Goal: Task Accomplishment & Management: Use online tool/utility

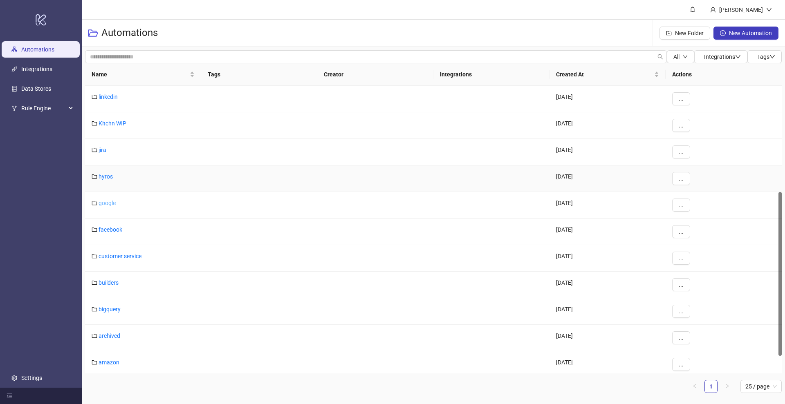
scroll to position [217, 0]
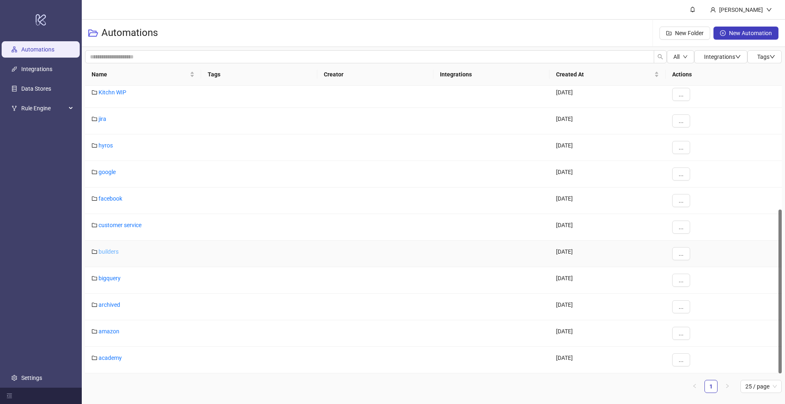
click at [109, 251] on link "builders" at bounding box center [108, 251] width 20 height 7
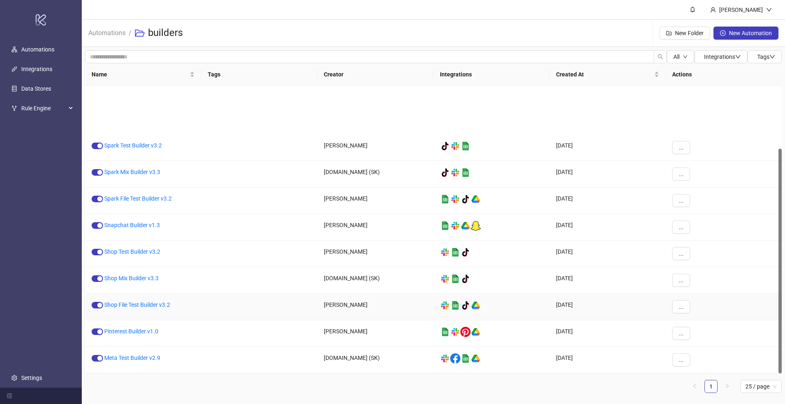
scroll to position [80, 0]
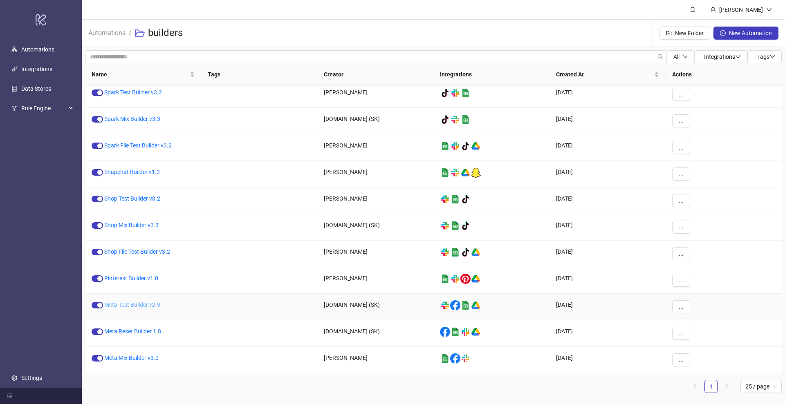
click at [131, 305] on link "Meta Test Builder v2.9" at bounding box center [132, 305] width 56 height 7
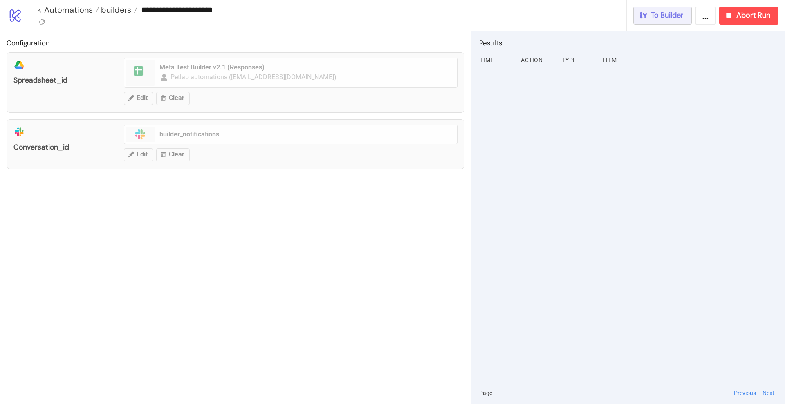
click at [662, 8] on button "To Builder" at bounding box center [662, 16] width 59 height 18
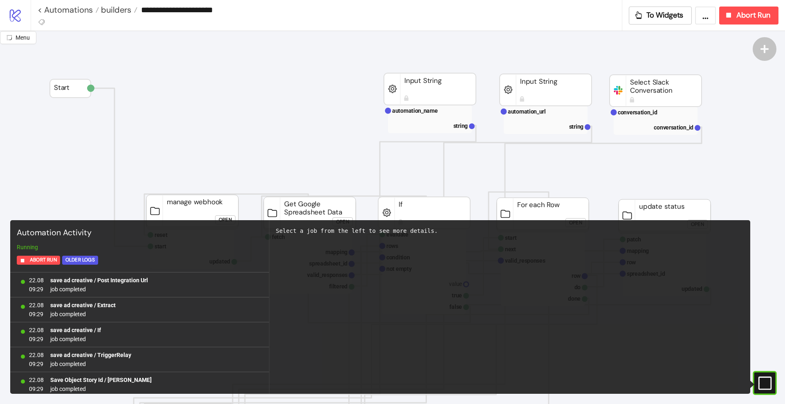
scroll to position [726, 0]
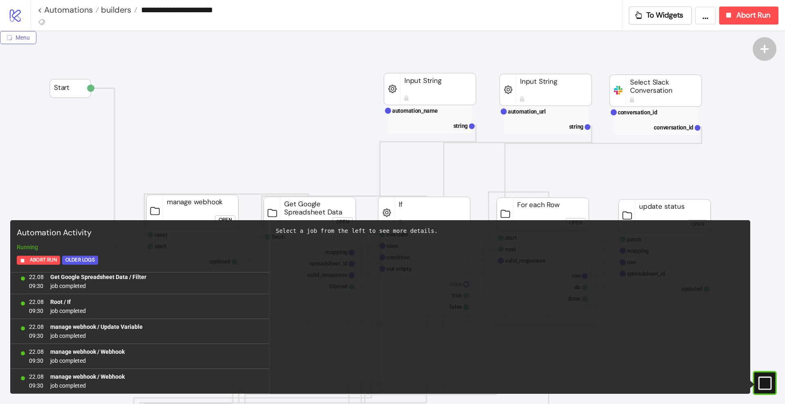
click at [25, 40] on span "Menu" at bounding box center [23, 37] width 14 height 7
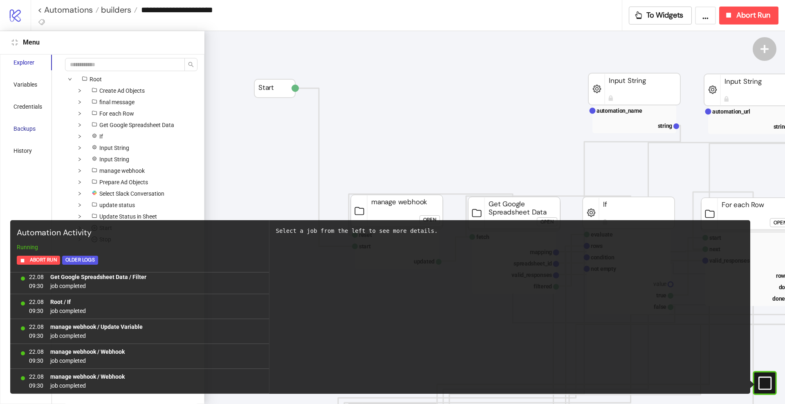
click at [22, 128] on div "Backups" at bounding box center [24, 128] width 22 height 9
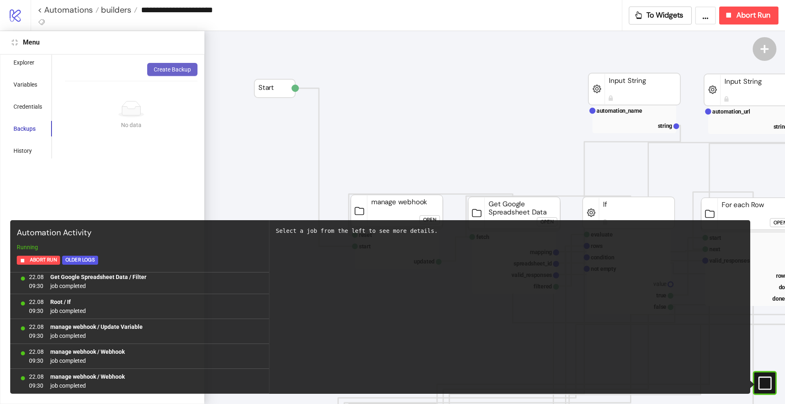
click at [169, 68] on span "Create Backup" at bounding box center [172, 69] width 37 height 7
click at [744, 18] on span "Abort Run" at bounding box center [753, 15] width 34 height 9
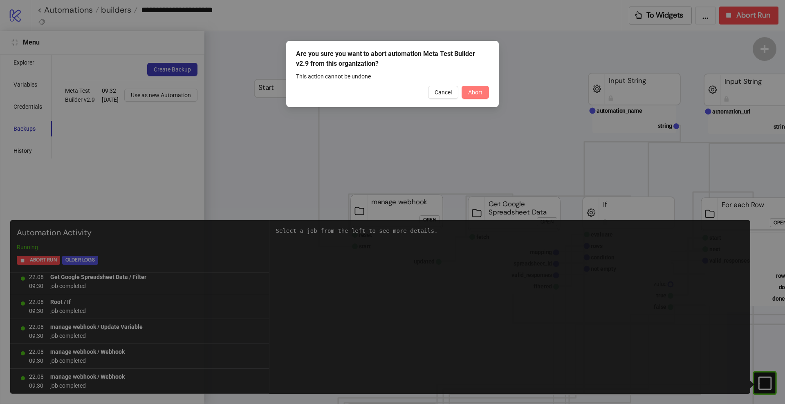
click at [477, 98] on button "Abort" at bounding box center [474, 92] width 27 height 13
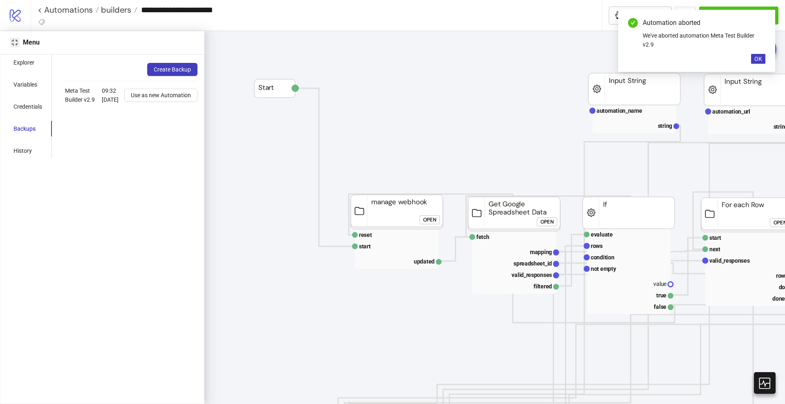
click at [12, 42] on icon "compress" at bounding box center [14, 42] width 7 height 7
